Goal: Task Accomplishment & Management: Complete application form

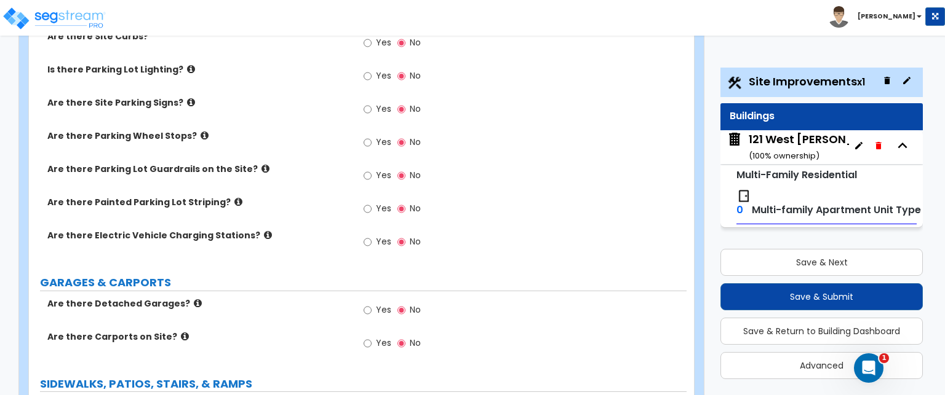
scroll to position [615, 0]
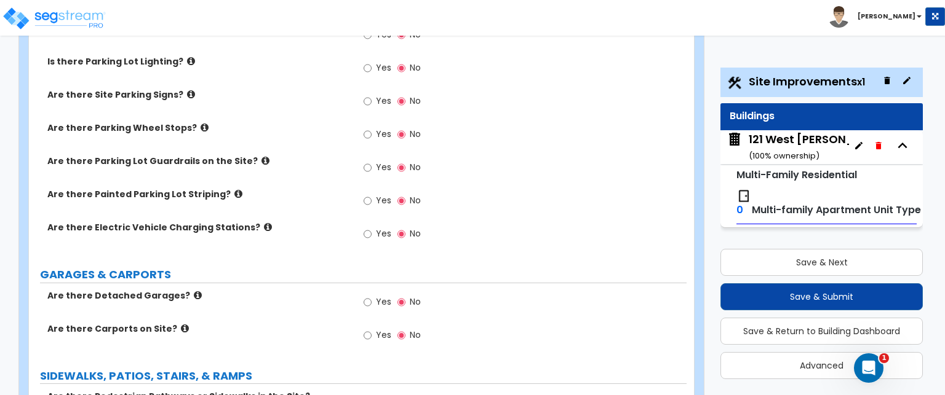
click at [371, 293] on label "Yes" at bounding box center [377, 303] width 28 height 21
click at [371, 296] on input "Yes" at bounding box center [367, 303] width 8 height 14
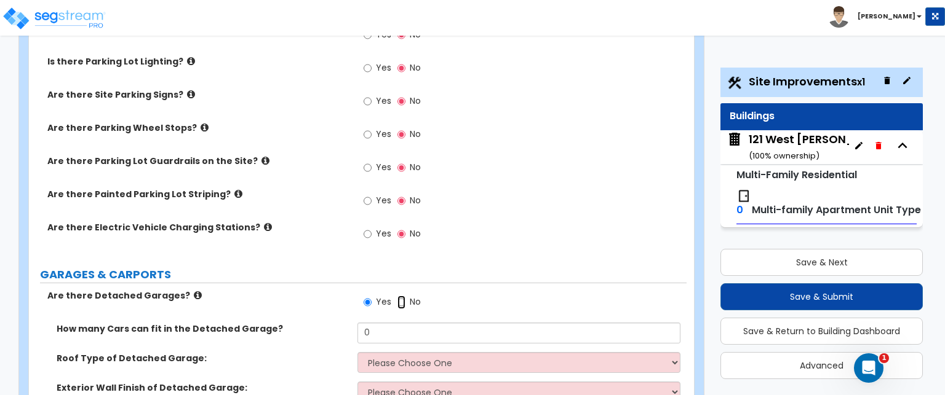
click at [401, 296] on input "No" at bounding box center [401, 303] width 8 height 14
radio input "false"
radio input "true"
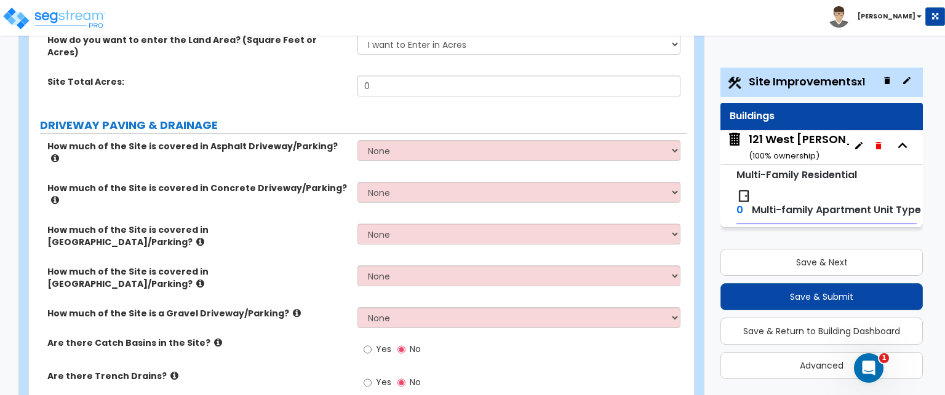
scroll to position [184, 0]
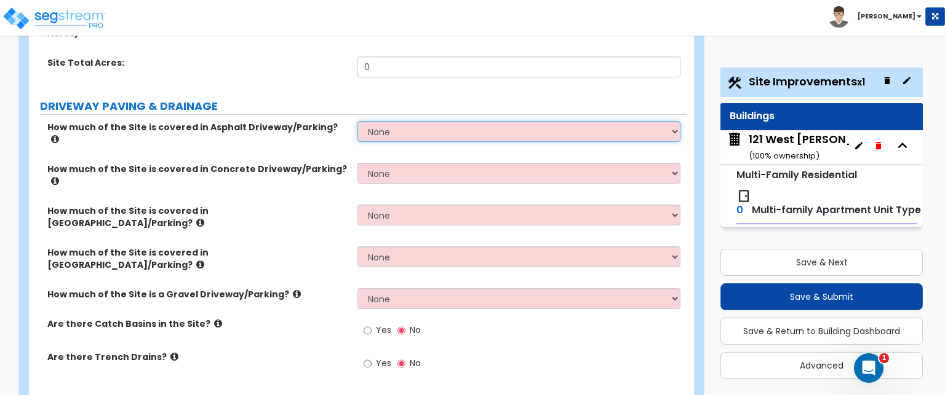
click at [405, 124] on select "None I want to Enter an Approximate Percentage I want to Enter the Square Foota…" at bounding box center [518, 131] width 322 height 21
click at [406, 123] on select "None I want to Enter an Approximate Percentage I want to Enter the Square Foota…" at bounding box center [518, 131] width 322 height 21
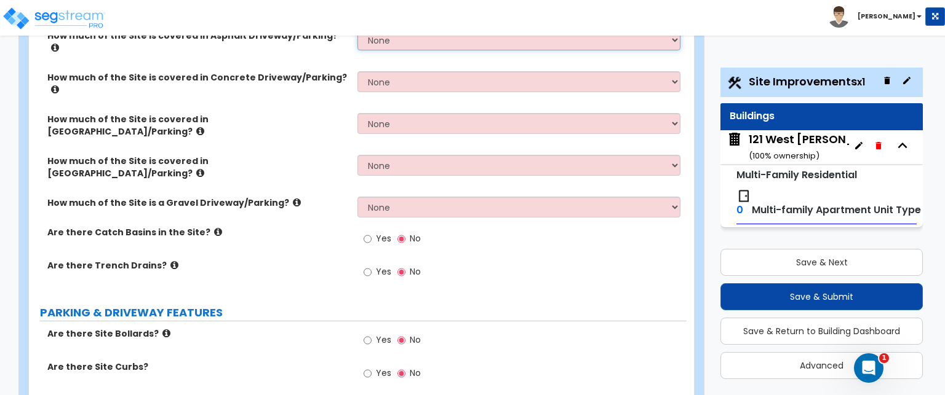
scroll to position [369, 0]
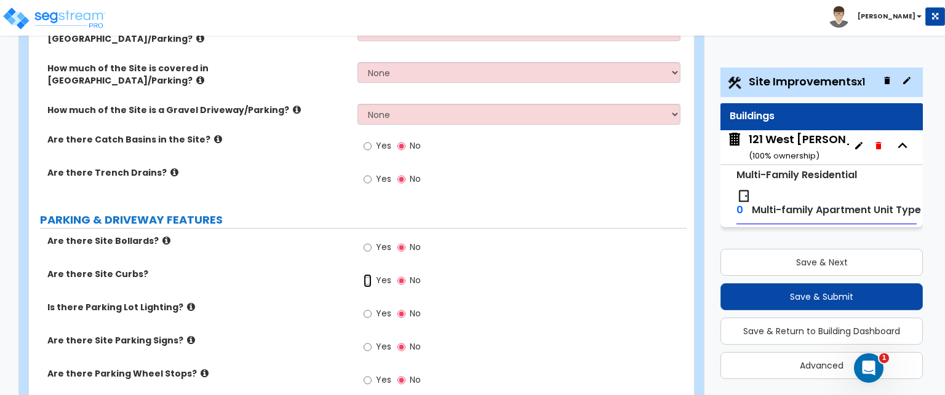
click at [366, 274] on input "Yes" at bounding box center [367, 281] width 8 height 14
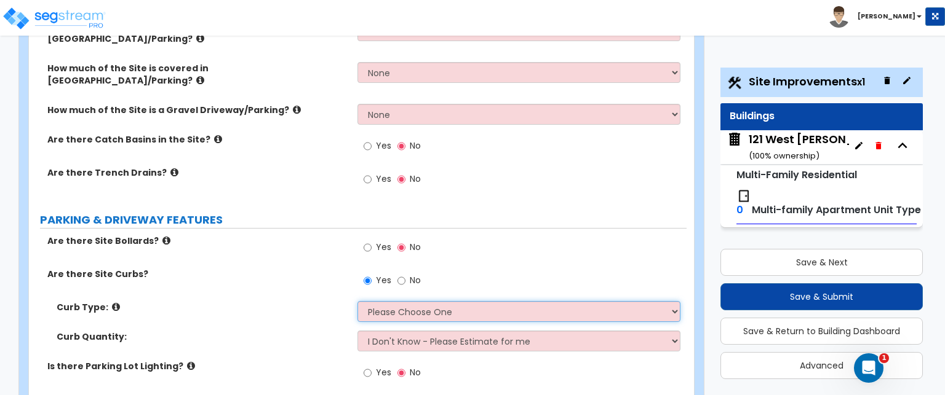
click at [440, 301] on select "Please Choose One Curb (Only) Curb & Gutter Asphalt Berm" at bounding box center [518, 311] width 322 height 21
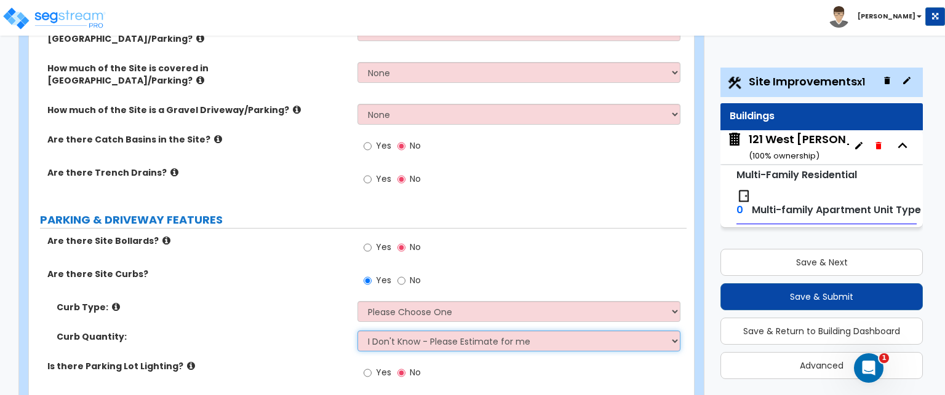
click at [410, 331] on select "I Don't Know - Please Estimate for me I want to Enter the LF" at bounding box center [518, 341] width 322 height 21
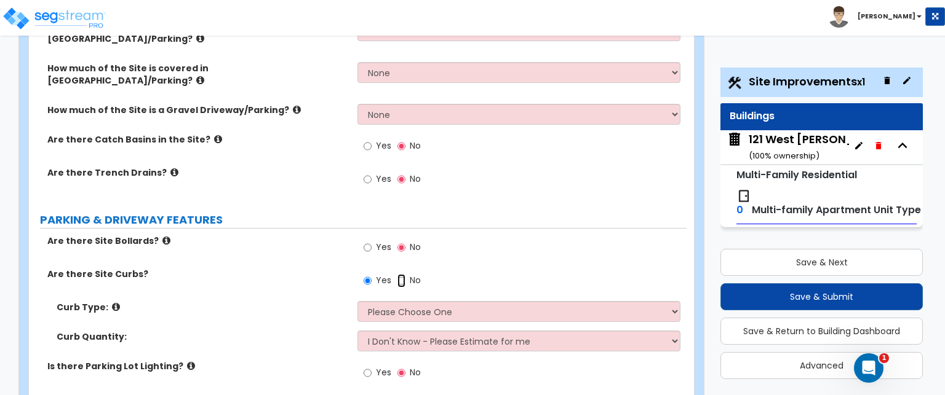
click at [399, 274] on input "No" at bounding box center [401, 281] width 8 height 14
radio input "false"
radio input "true"
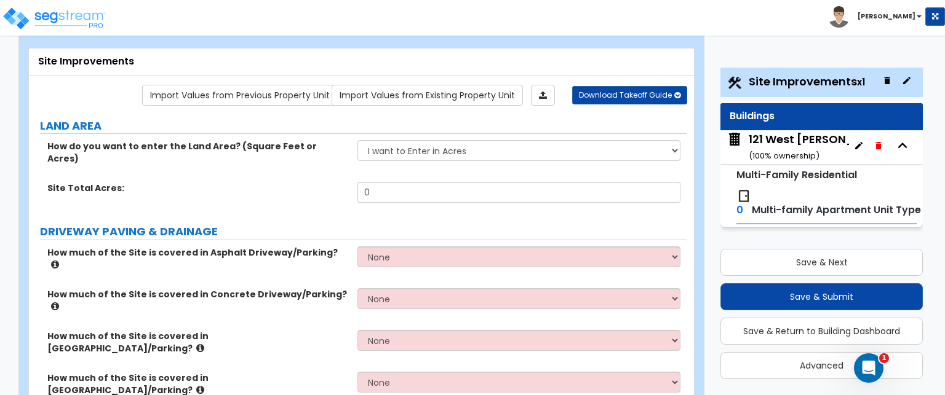
scroll to position [0, 0]
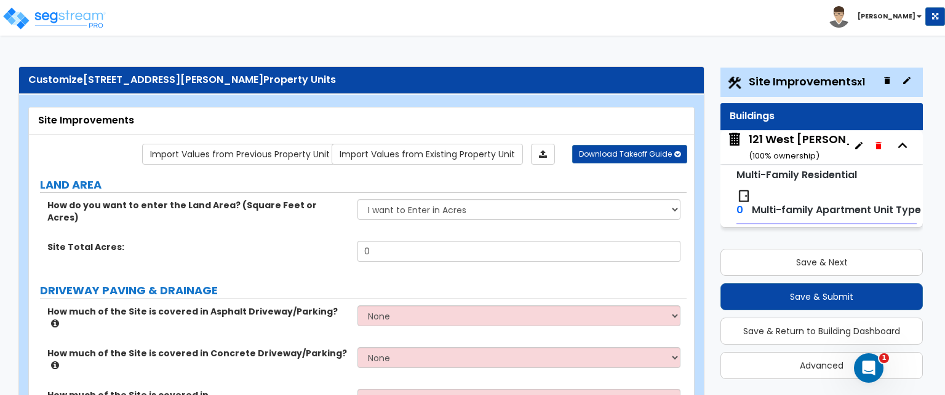
click at [898, 145] on icon "button" at bounding box center [902, 146] width 18 height 18
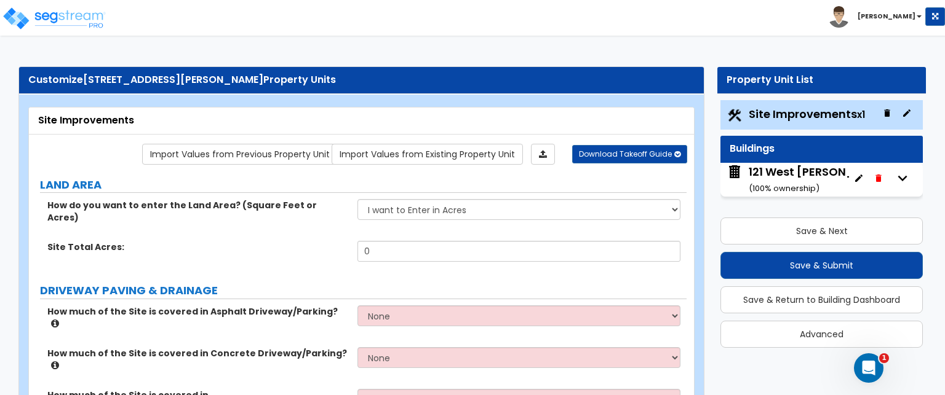
click at [898, 178] on icon "button" at bounding box center [902, 178] width 18 height 18
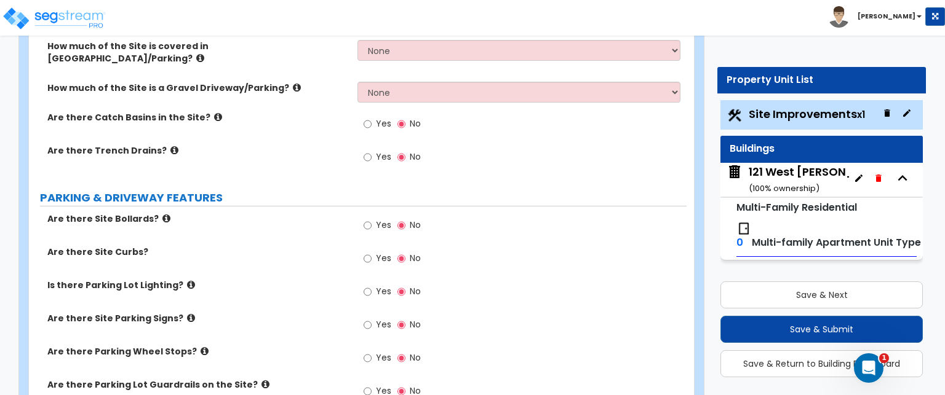
scroll to position [430, 0]
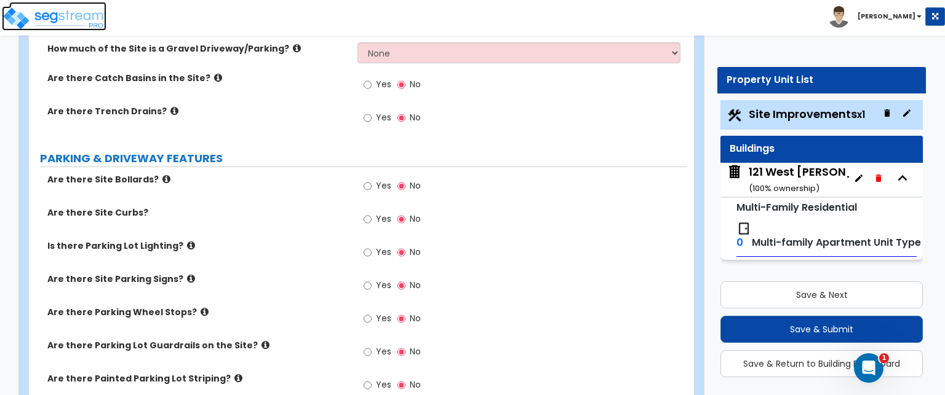
click at [28, 20] on img at bounding box center [54, 18] width 105 height 25
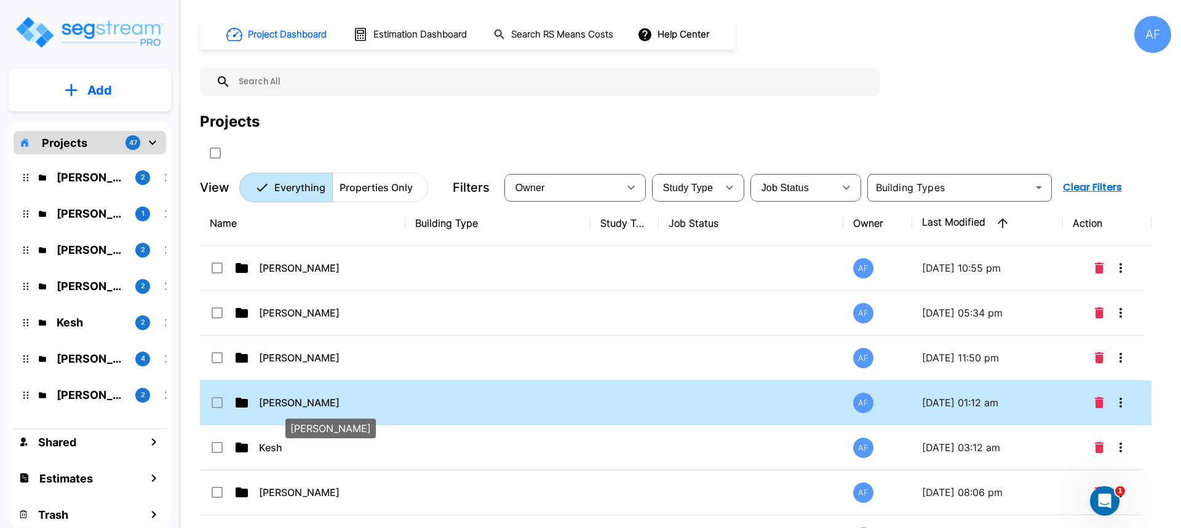
click at [295, 395] on p "[PERSON_NAME]" at bounding box center [320, 402] width 123 height 15
checkbox input "false"
click at [295, 395] on p "[PERSON_NAME]" at bounding box center [320, 402] width 123 height 15
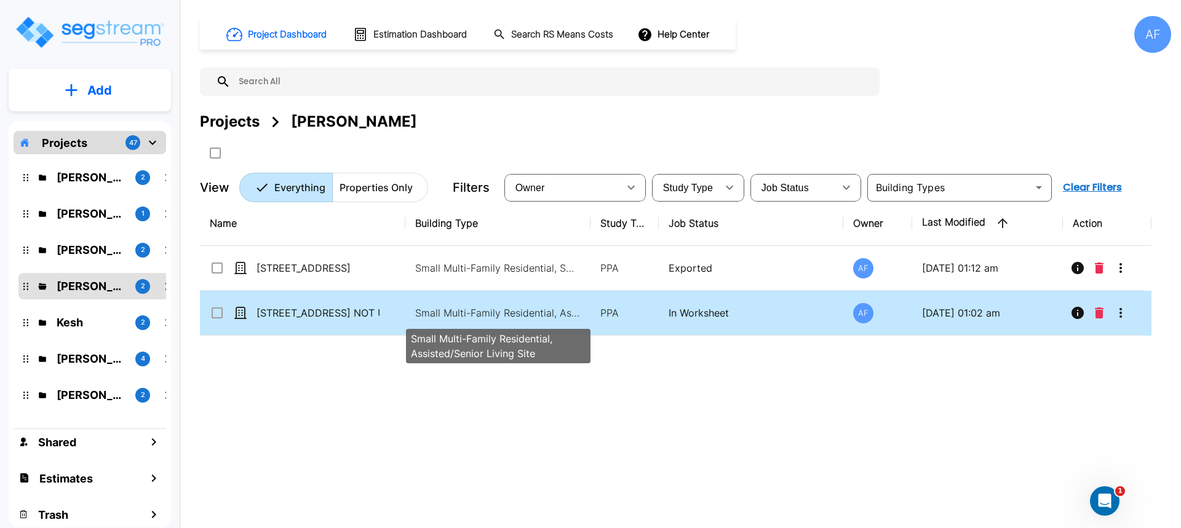
click at [526, 311] on p "Small Multi-Family Residential, Assisted/Senior Living Site" at bounding box center [498, 313] width 166 height 15
checkbox input "true"
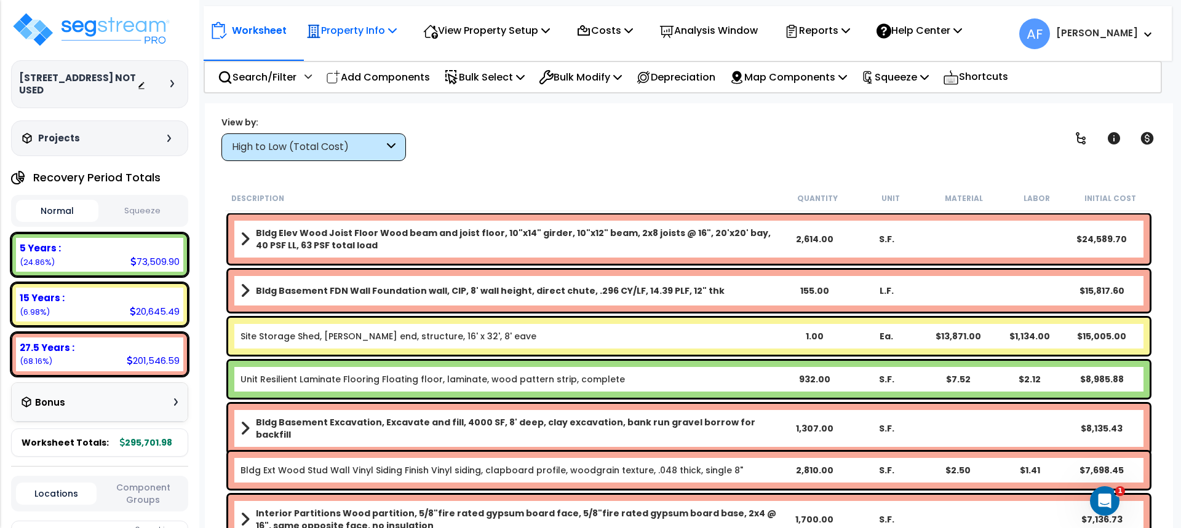
click at [340, 28] on p "Property Info" at bounding box center [351, 30] width 90 height 17
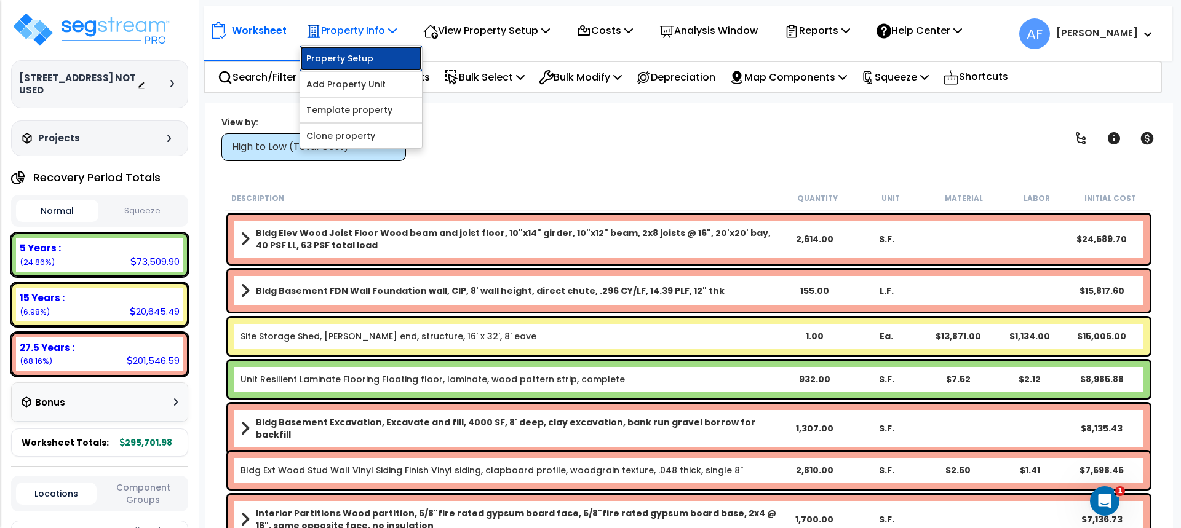
click at [325, 53] on link "Property Setup" at bounding box center [361, 58] width 122 height 25
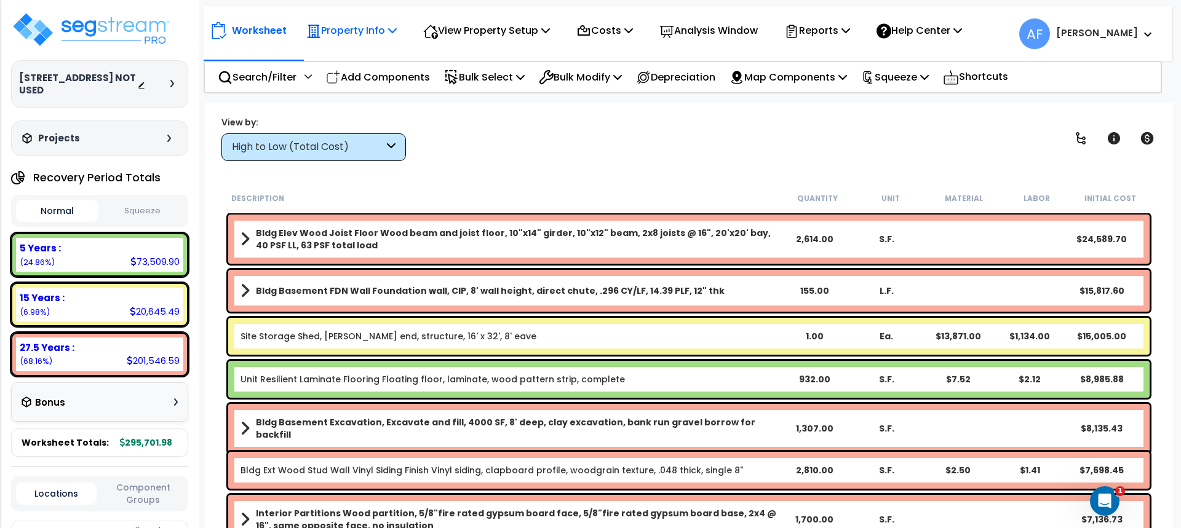
click at [394, 33] on icon at bounding box center [392, 30] width 9 height 10
click at [167, 135] on icon at bounding box center [169, 138] width 4 height 7
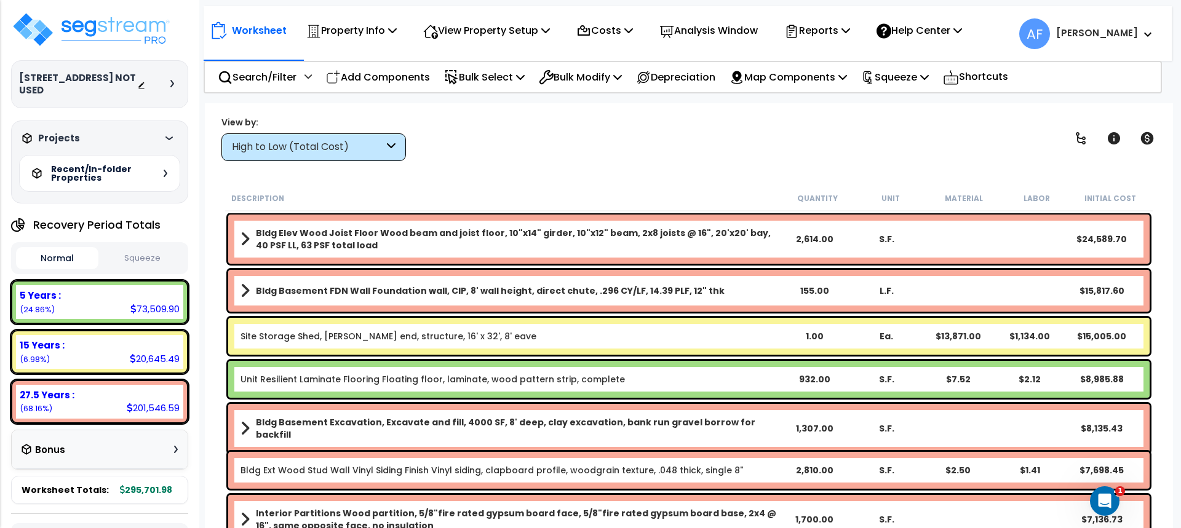
click at [165, 137] on icon at bounding box center [168, 139] width 7 height 4
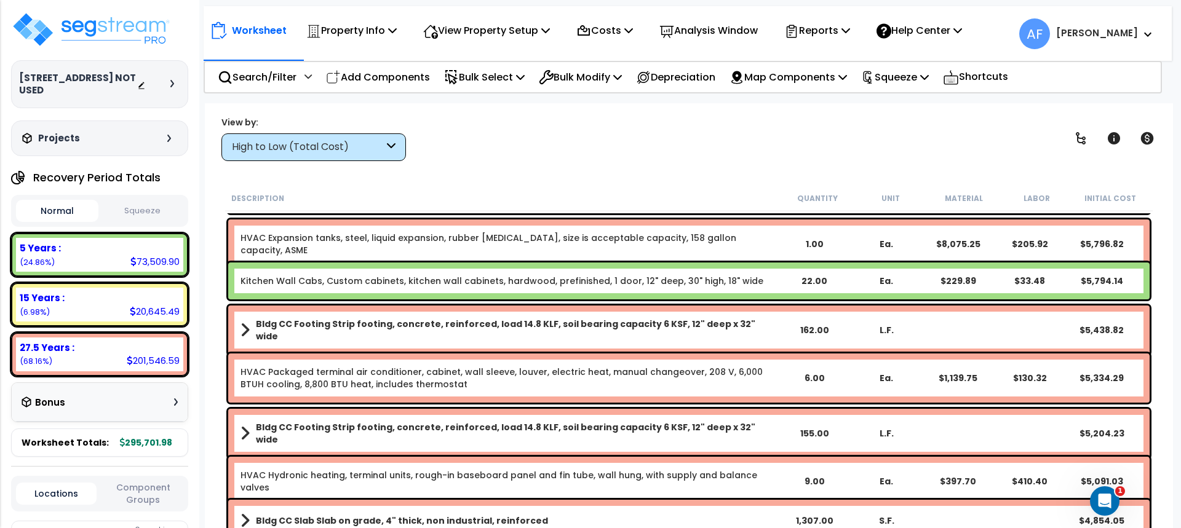
scroll to position [369, 0]
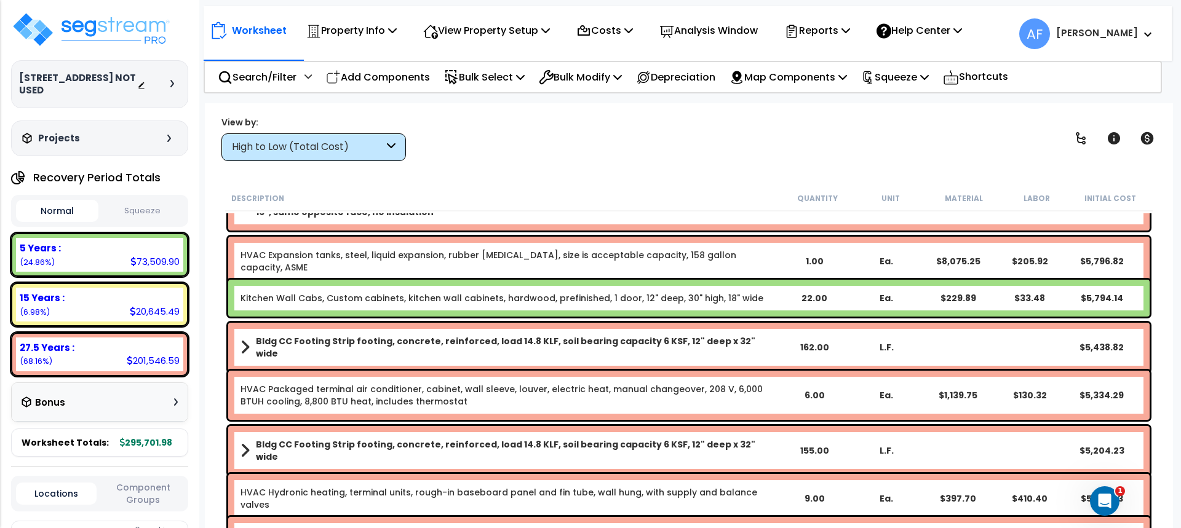
click at [156, 200] on button "Squeeze" at bounding box center [142, 211] width 82 height 22
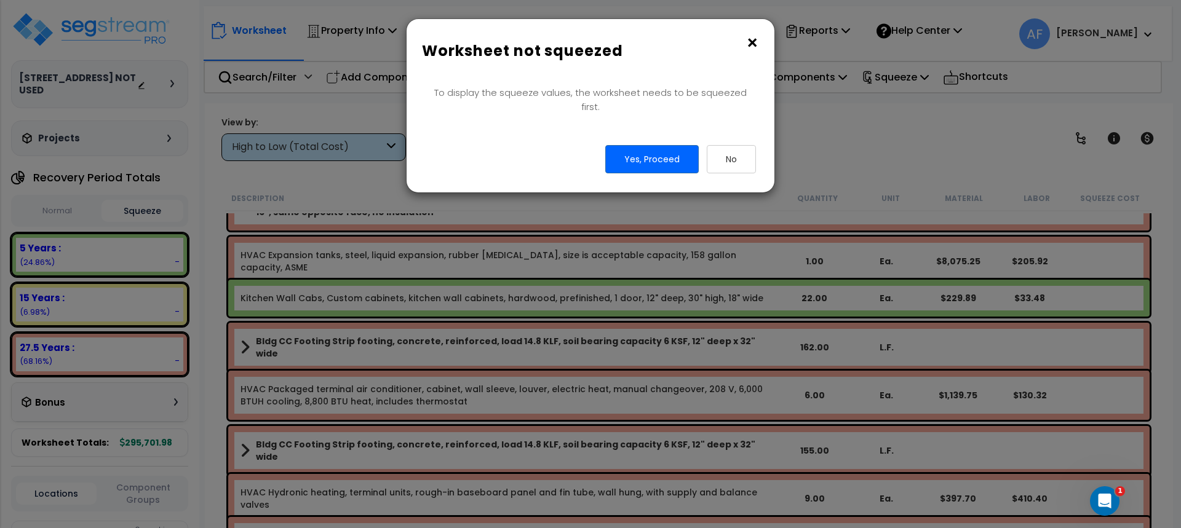
click at [751, 41] on button "×" at bounding box center [752, 43] width 14 height 20
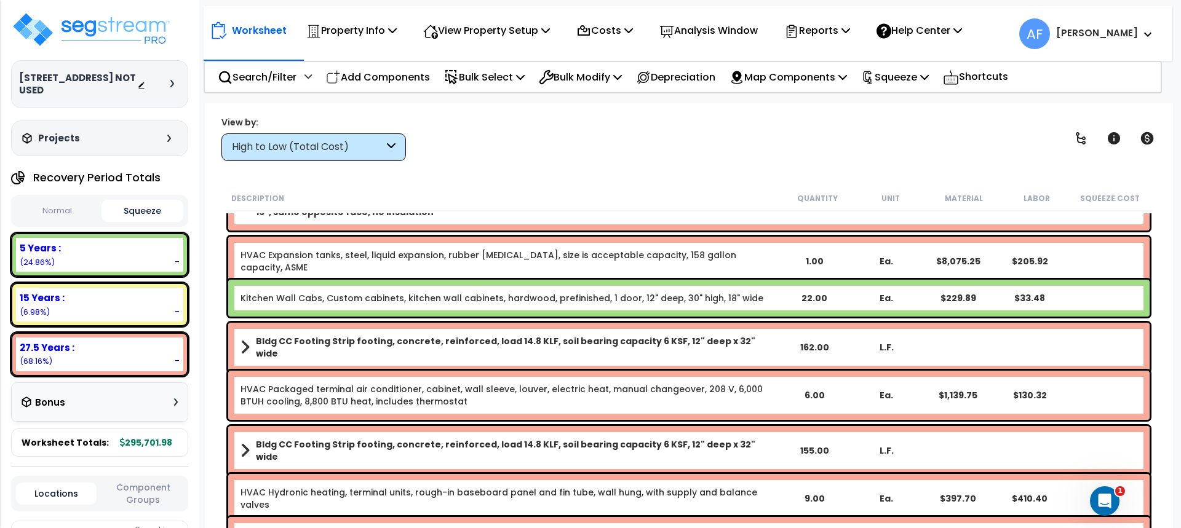
click at [59, 200] on button "Normal" at bounding box center [57, 211] width 82 height 22
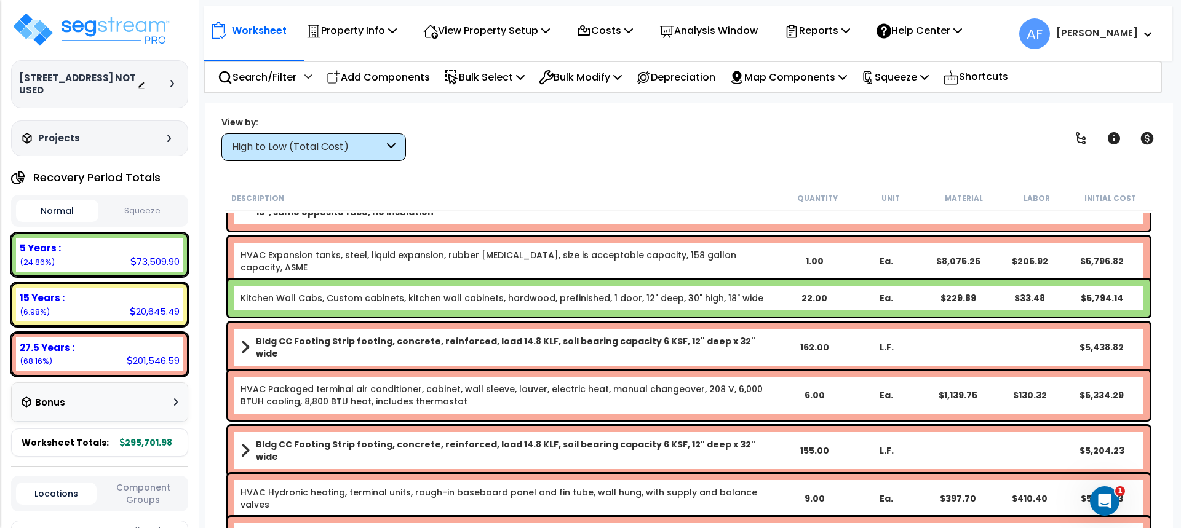
scroll to position [0, 0]
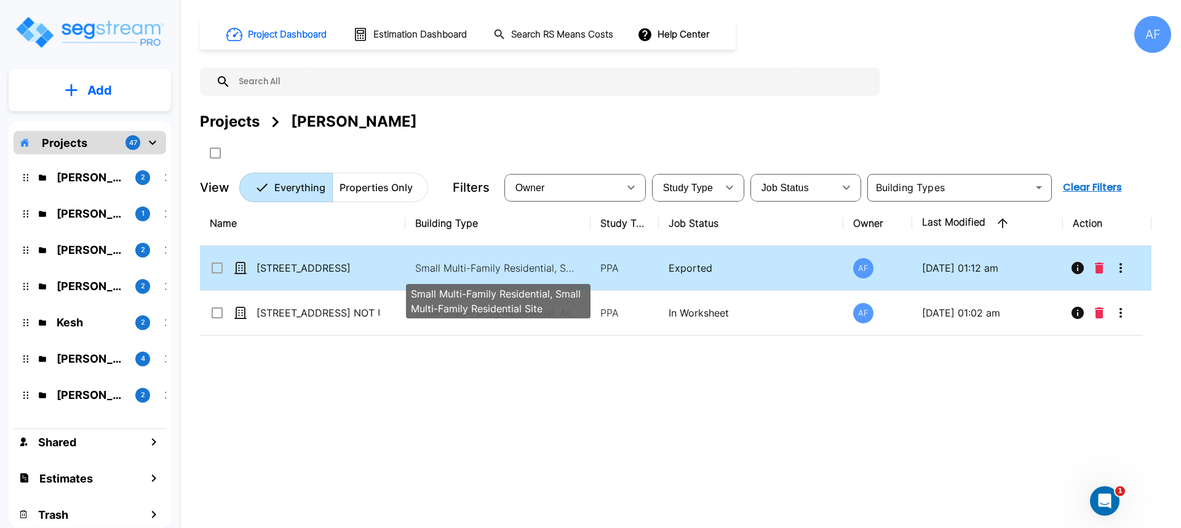
click at [471, 266] on p "Small Multi-Family Residential, Small Multi-Family Residential Site" at bounding box center [498, 268] width 166 height 15
checkbox input "false"
click at [471, 266] on p "Small Multi-Family Residential, Small Multi-Family Residential Site" at bounding box center [498, 268] width 166 height 15
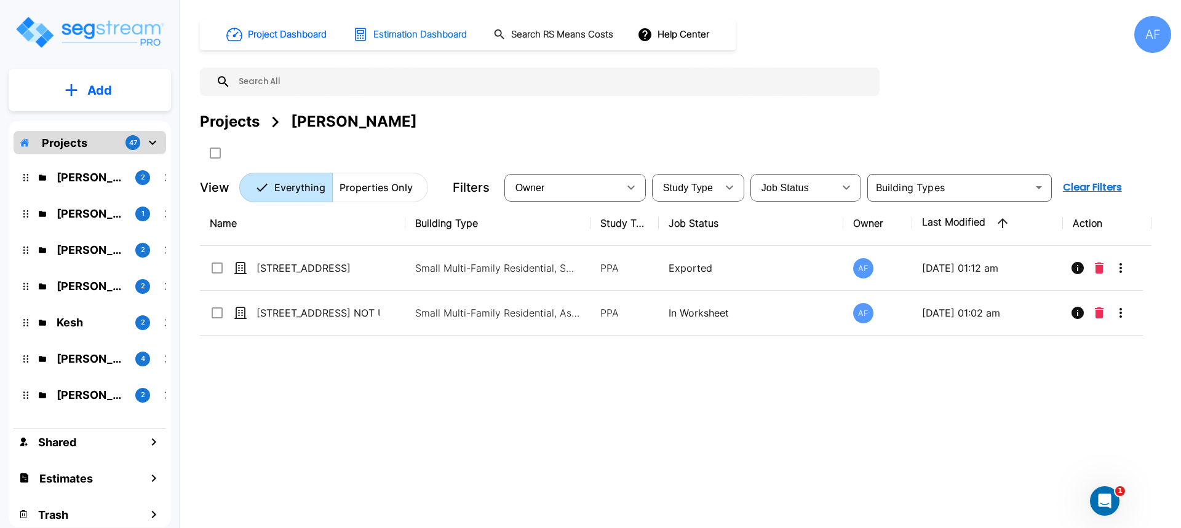
click at [379, 30] on h1 "Estimation Dashboard" at bounding box center [419, 35] width 93 height 14
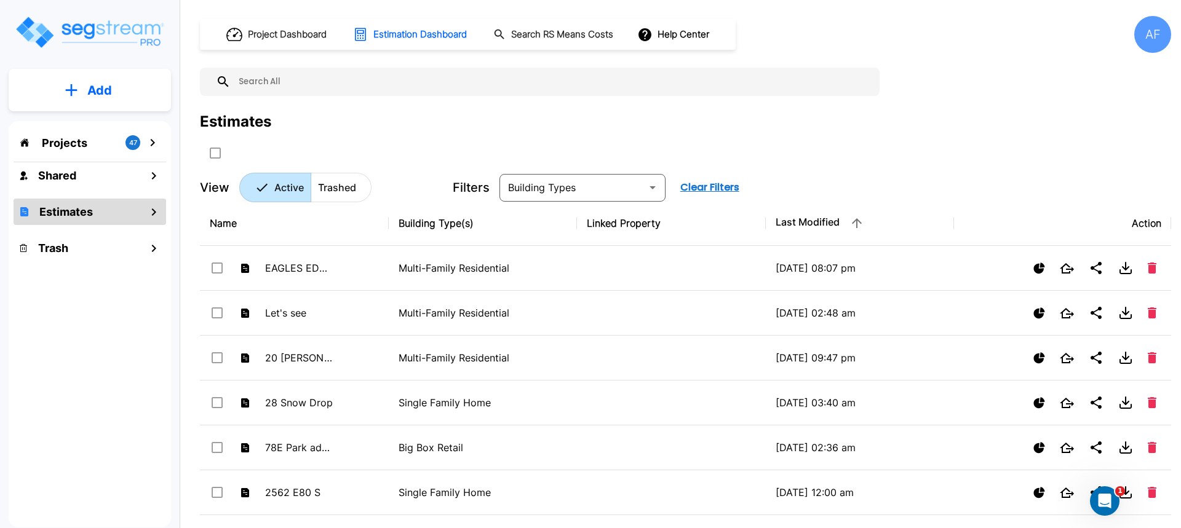
click at [92, 146] on div "Projects 47" at bounding box center [90, 142] width 153 height 23
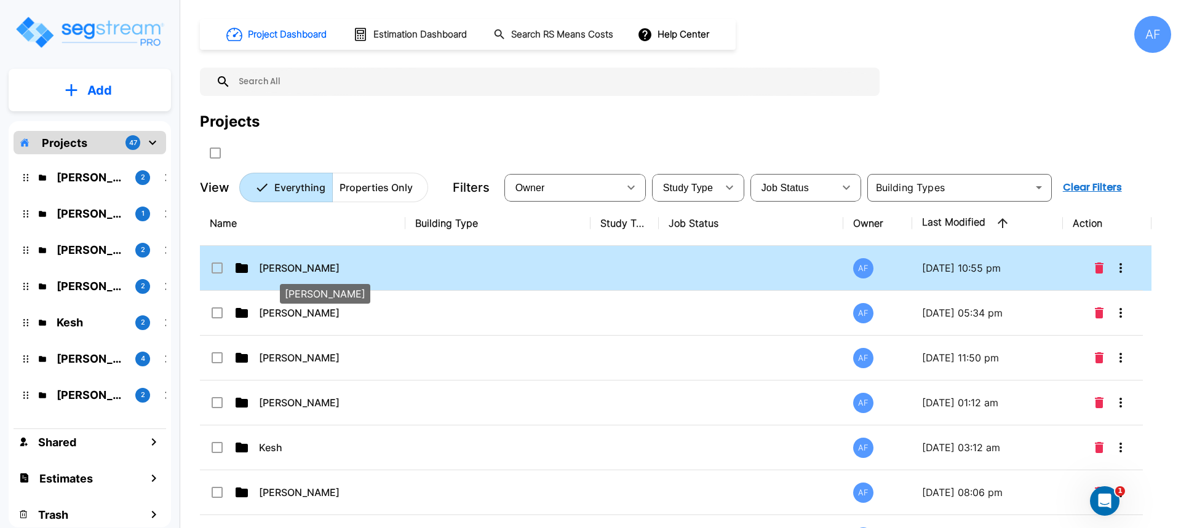
click at [314, 263] on p "[PERSON_NAME]" at bounding box center [320, 268] width 123 height 15
checkbox input "true"
click at [302, 267] on p "[PERSON_NAME]" at bounding box center [320, 268] width 123 height 15
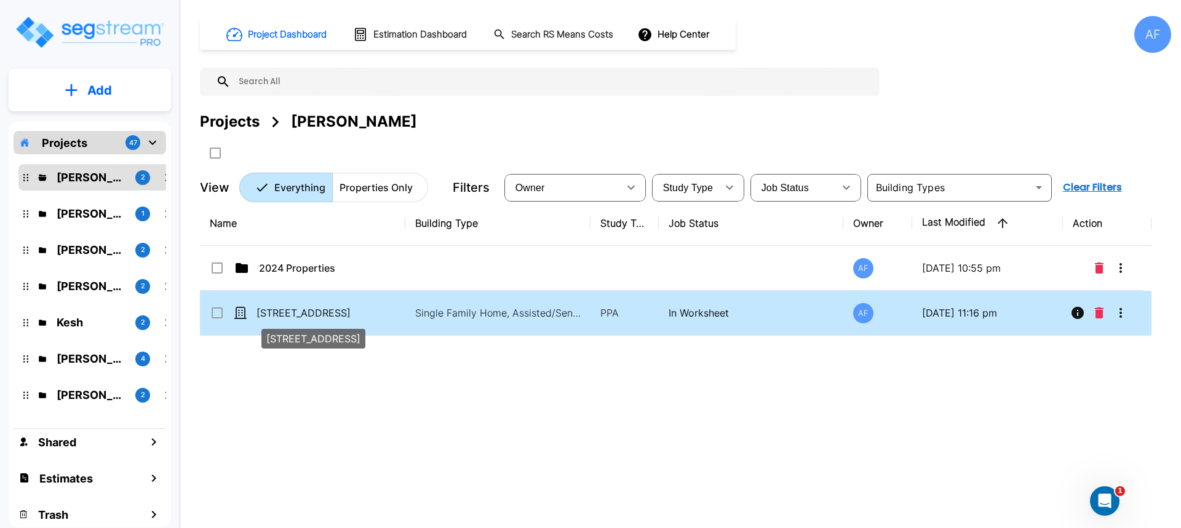
click at [311, 309] on p "[STREET_ADDRESS]" at bounding box center [317, 313] width 123 height 15
click at [311, 309] on p "7613 Wilmington Loop" at bounding box center [317, 313] width 123 height 15
checkbox input "true"
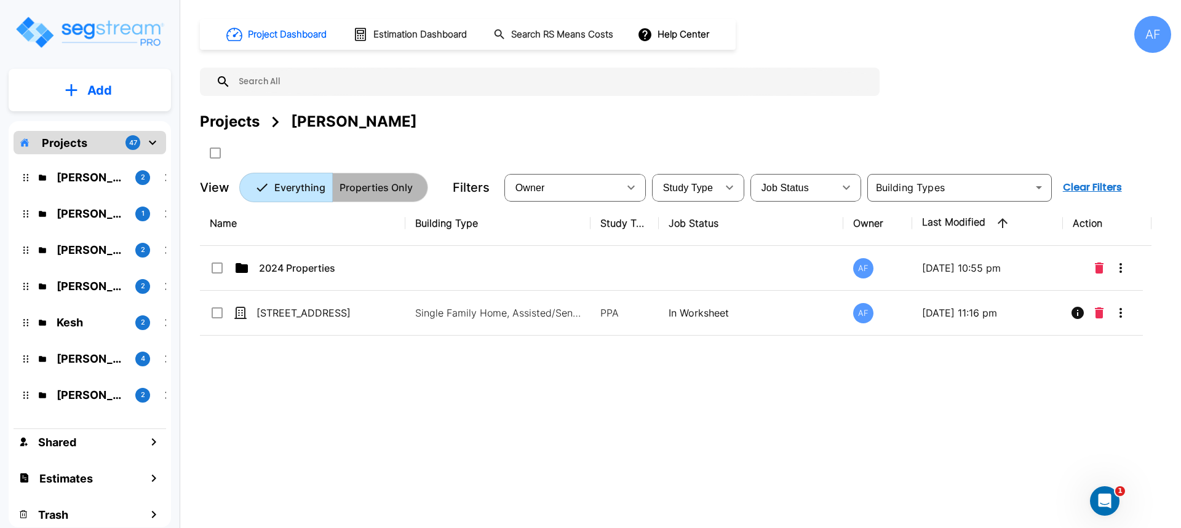
click at [362, 186] on p "Properties Only" at bounding box center [375, 187] width 73 height 15
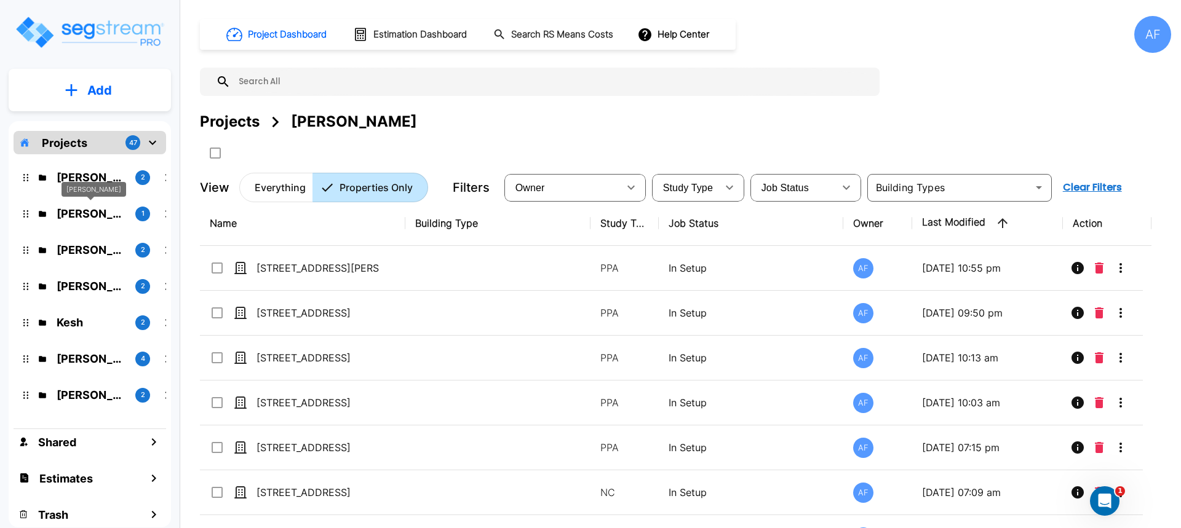
click at [65, 210] on p "[PERSON_NAME]" at bounding box center [91, 213] width 69 height 17
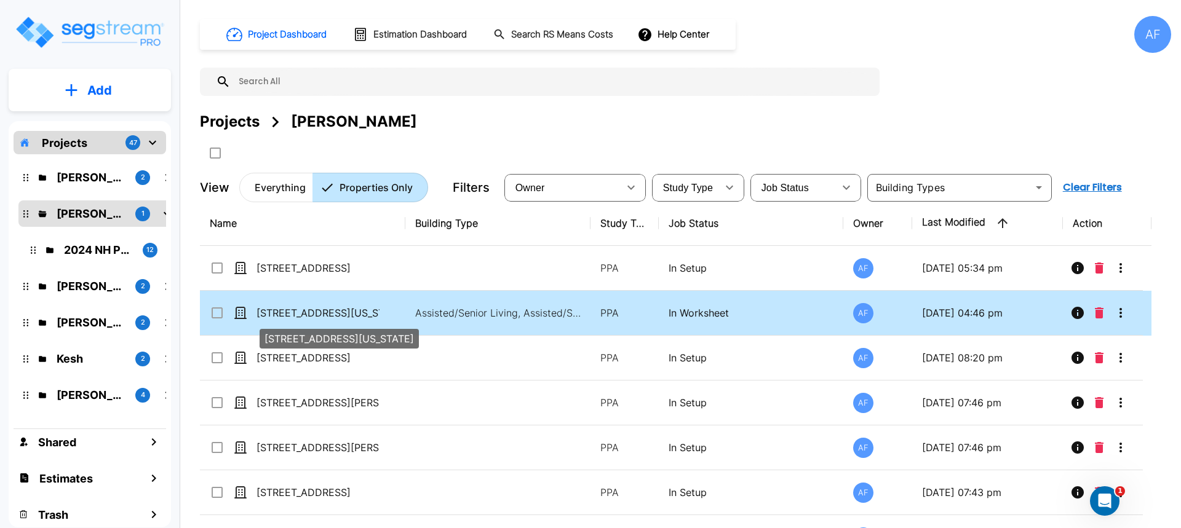
click at [320, 311] on p "[STREET_ADDRESS][US_STATE]" at bounding box center [317, 313] width 123 height 15
checkbox input "false"
